Goal: Find specific page/section: Find specific page/section

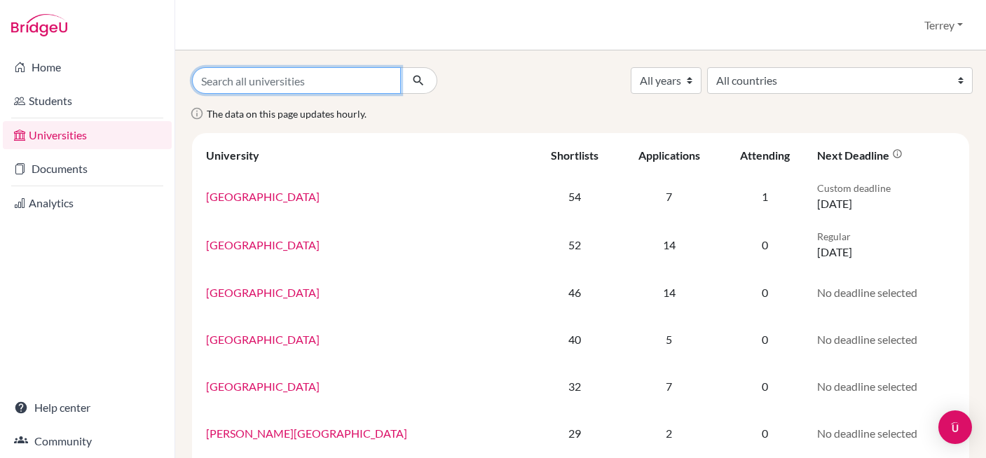
click at [229, 83] on input "Search all universities" at bounding box center [296, 80] width 209 height 27
type input "[GEOGRAPHIC_DATA]"
click at [400, 67] on button "submit" at bounding box center [418, 80] width 37 height 27
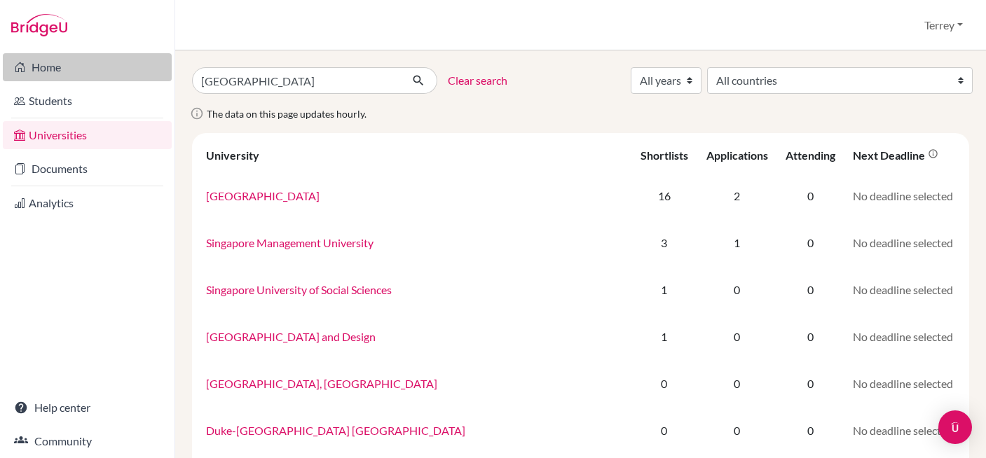
click at [42, 66] on link "Home" at bounding box center [87, 67] width 169 height 28
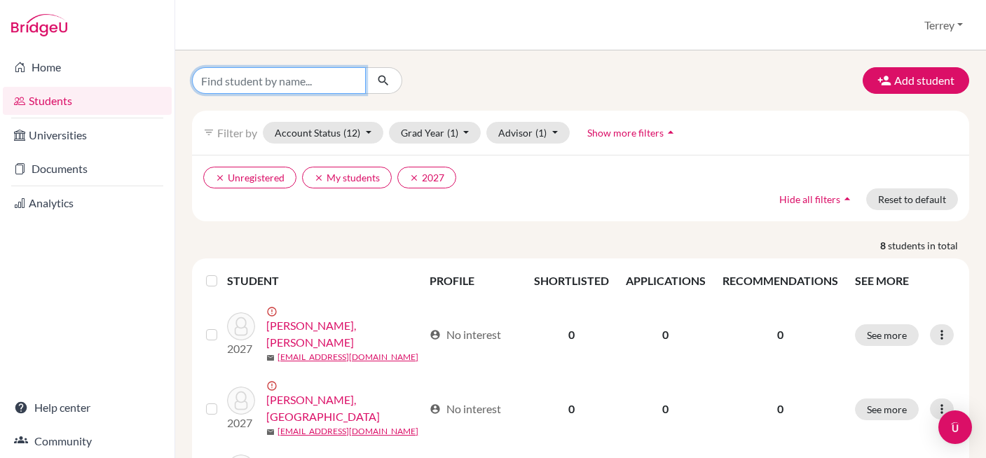
click at [294, 86] on input "Find student by name..." at bounding box center [279, 80] width 174 height 27
type input "natalie"
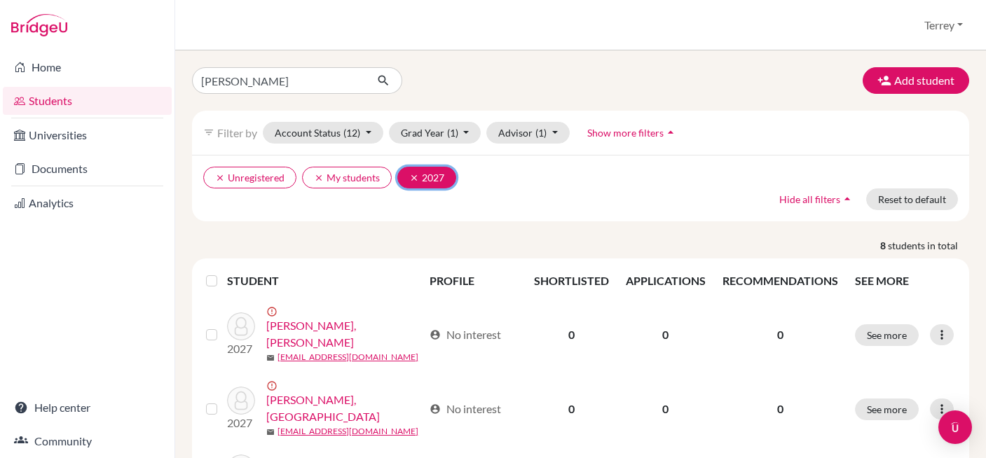
click at [408, 177] on button "clear 2027" at bounding box center [426, 178] width 59 height 22
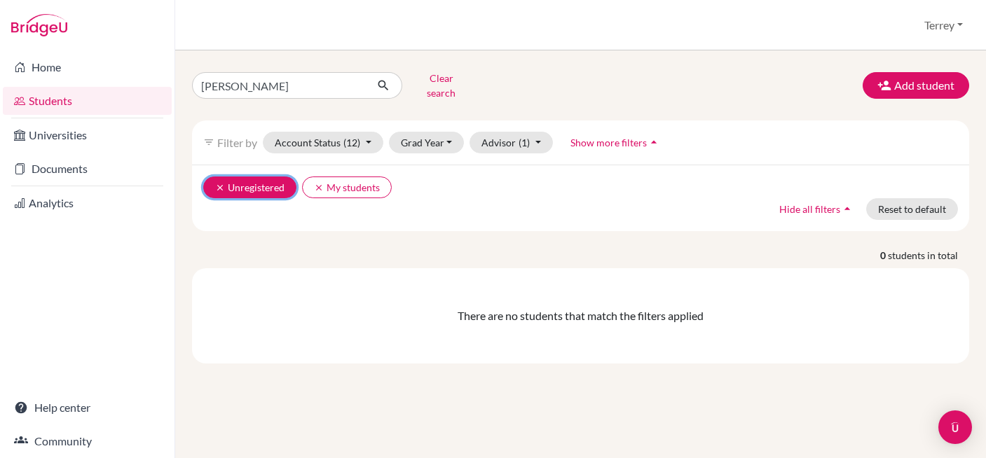
click at [212, 177] on button "clear Unregistered" at bounding box center [249, 188] width 93 height 22
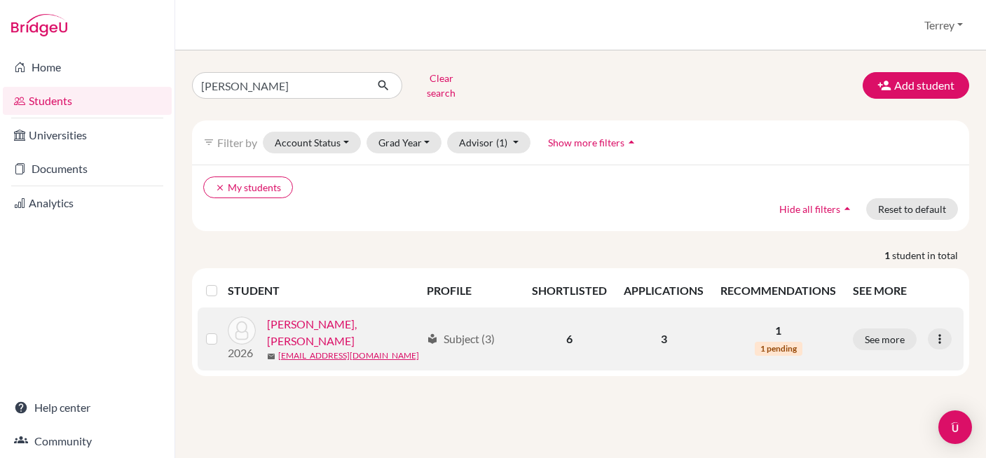
click at [297, 324] on link "Kristen, Natalie" at bounding box center [343, 333] width 153 height 34
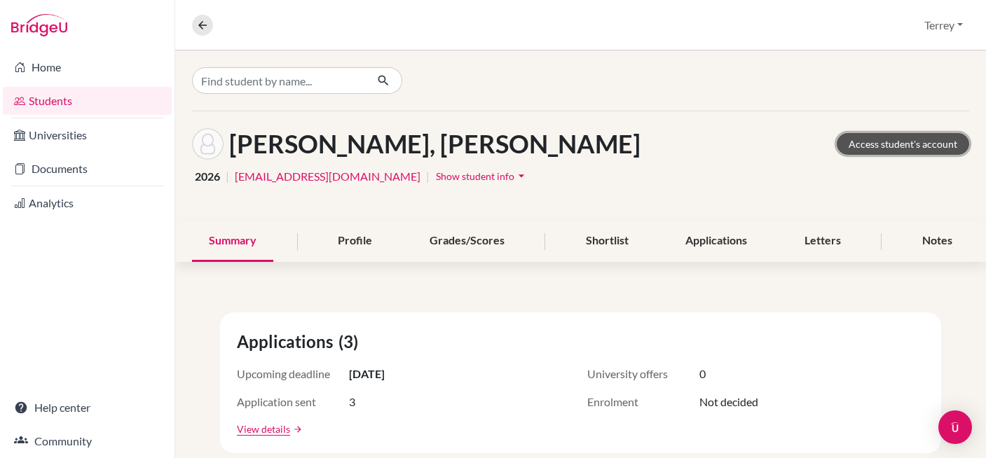
click at [879, 150] on link "Access student's account" at bounding box center [903, 144] width 132 height 22
